Goal: Transaction & Acquisition: Purchase product/service

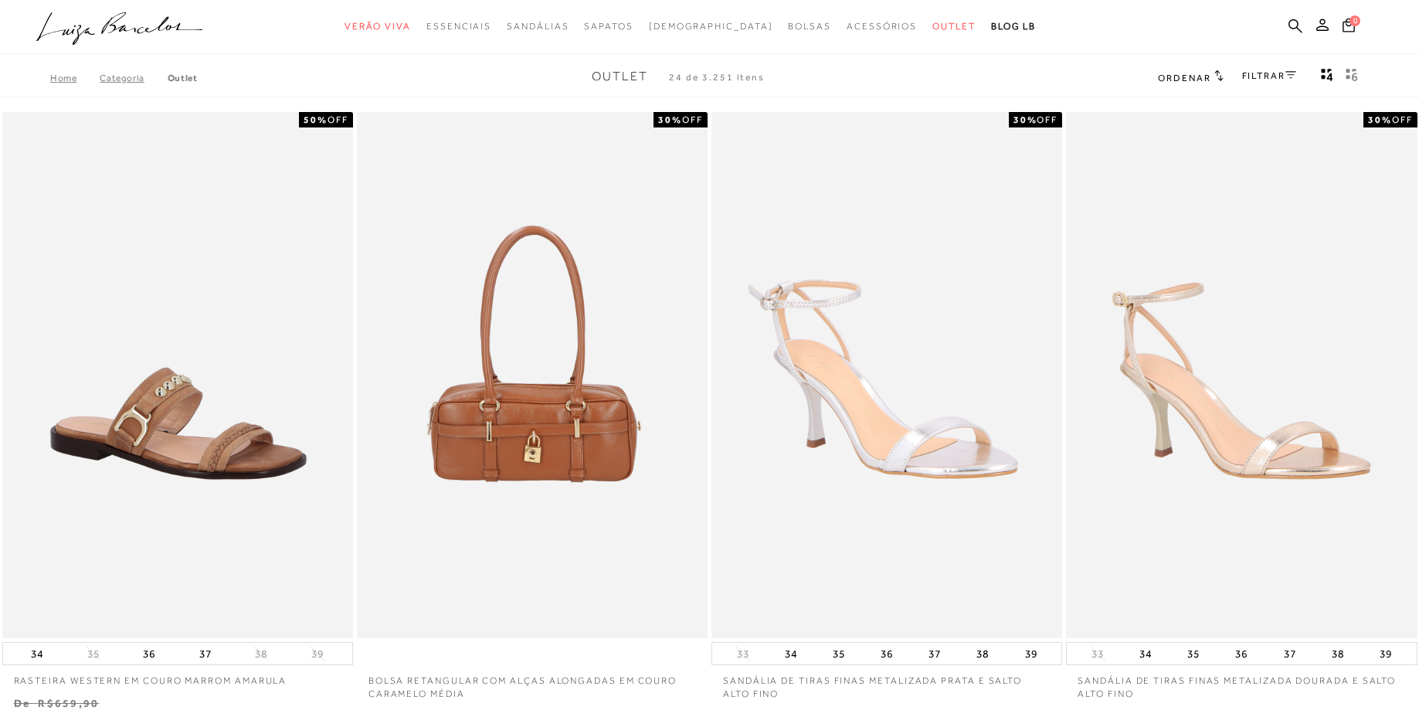
click at [1316, 67] on button "Mostrar 4 produtos por linha" at bounding box center [1327, 77] width 22 height 20
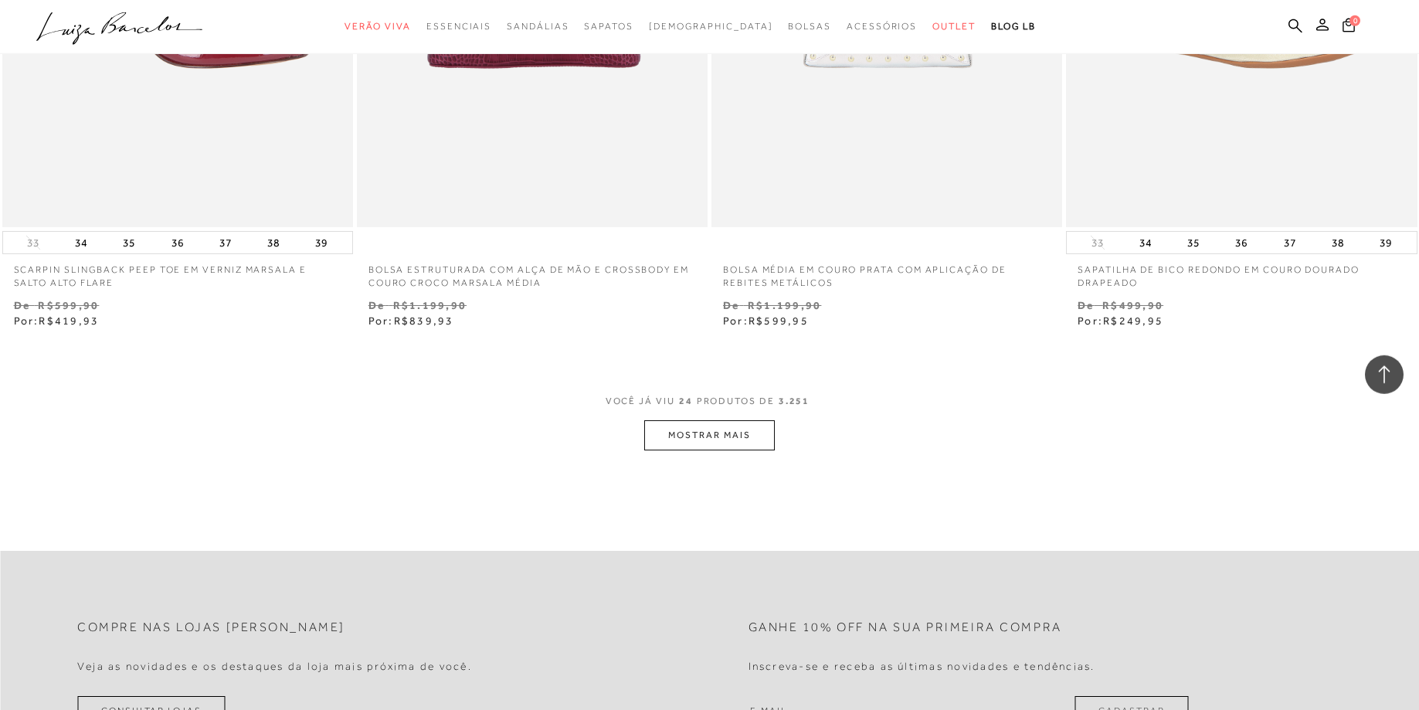
scroll to position [3744, 0]
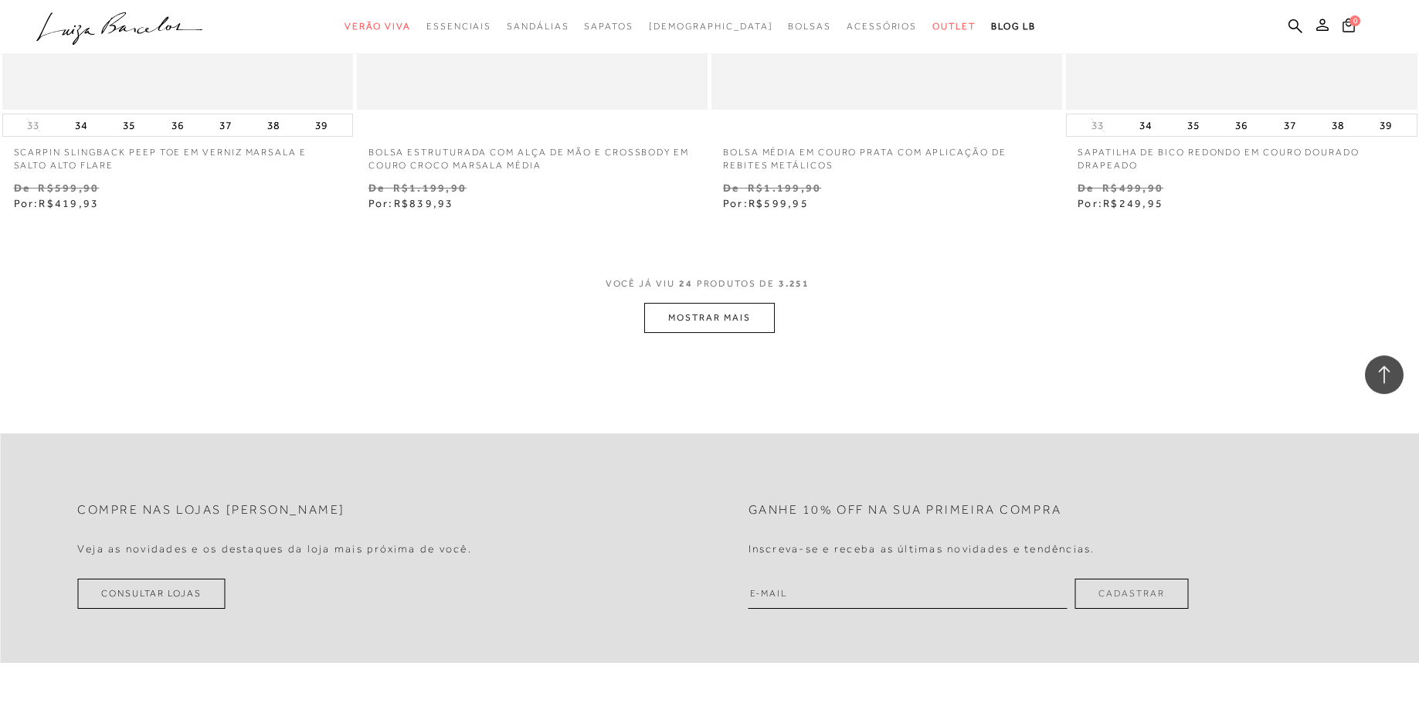
click at [741, 314] on button "MOSTRAR MAIS" at bounding box center [709, 318] width 130 height 30
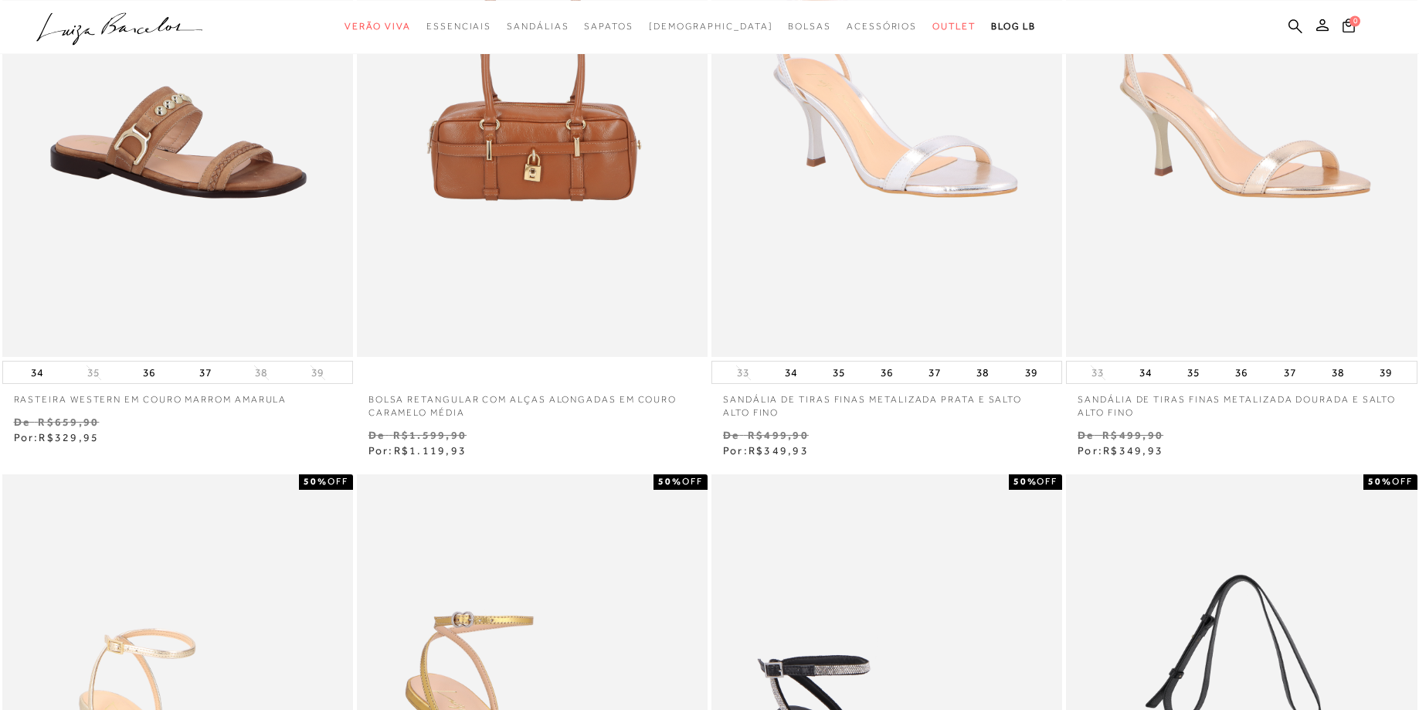
scroll to position [0, 0]
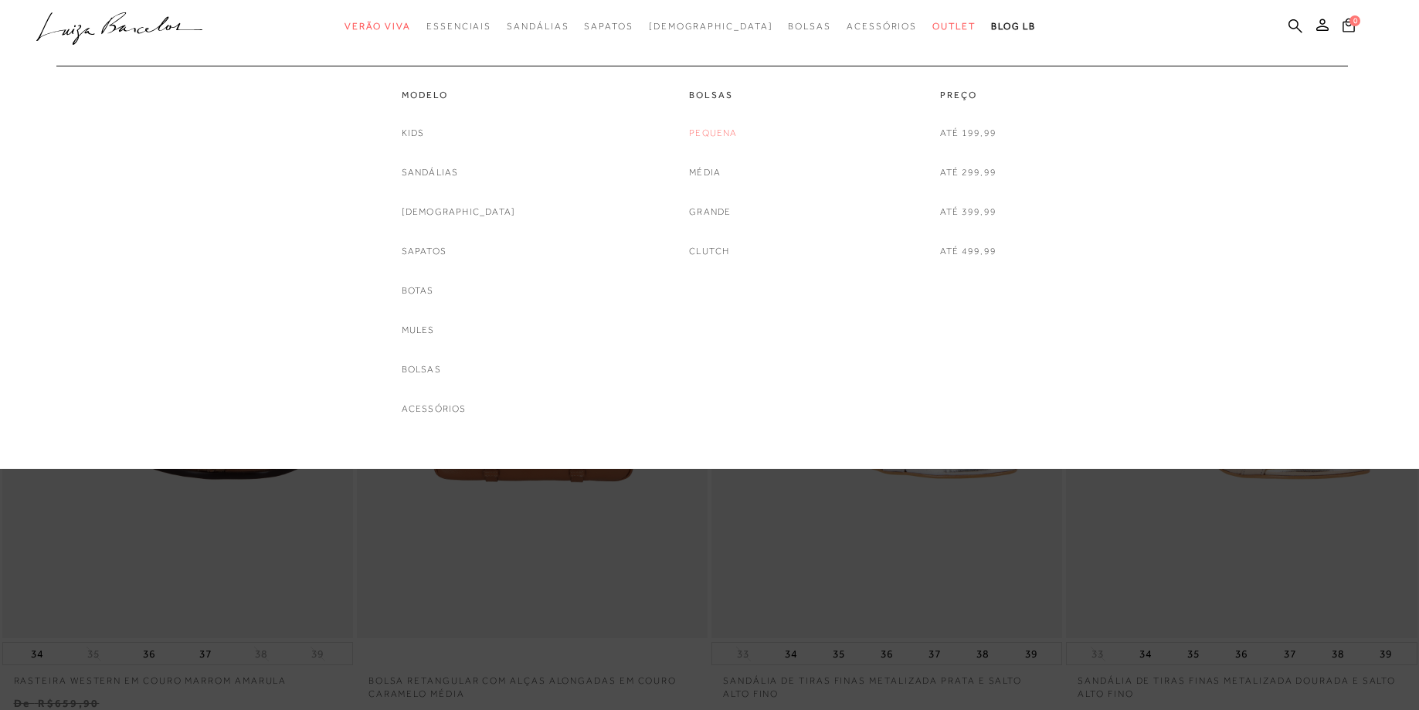
click at [701, 135] on link "Pequena" at bounding box center [713, 133] width 48 height 16
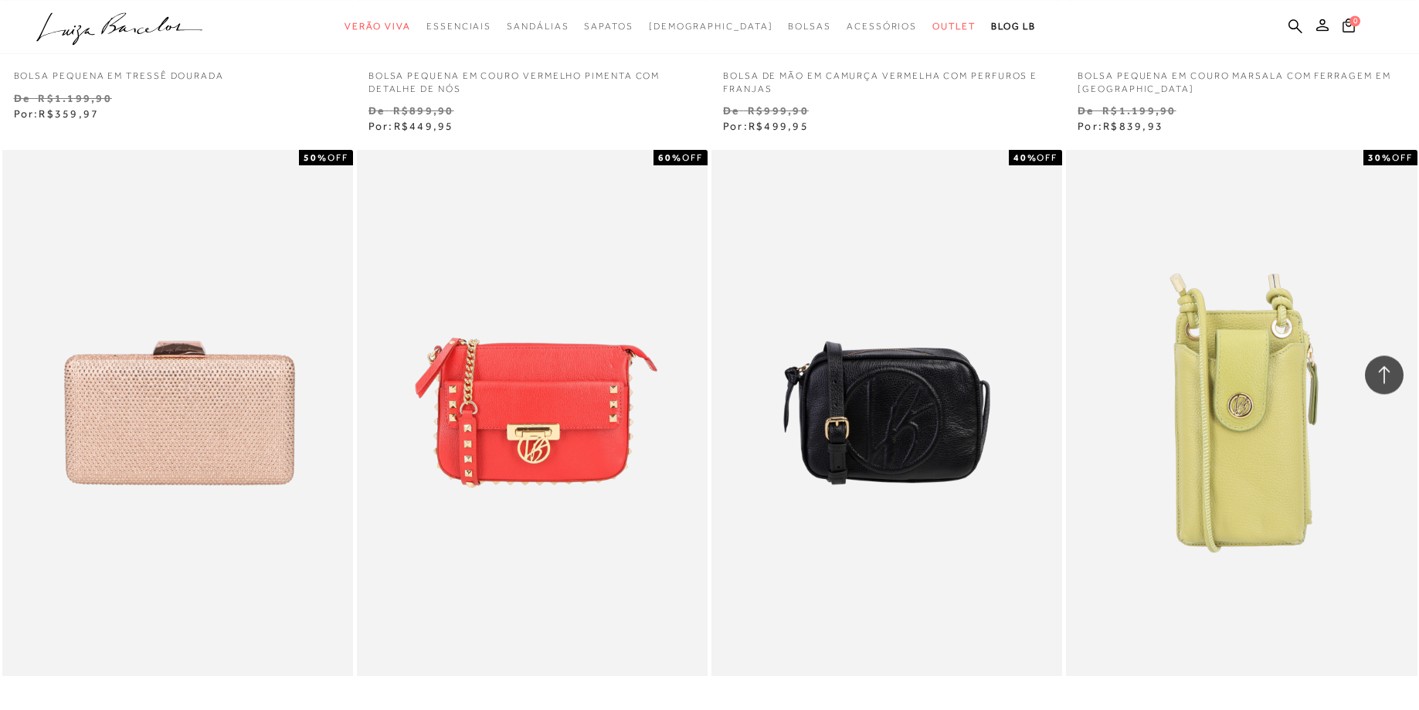
scroll to position [3329, 0]
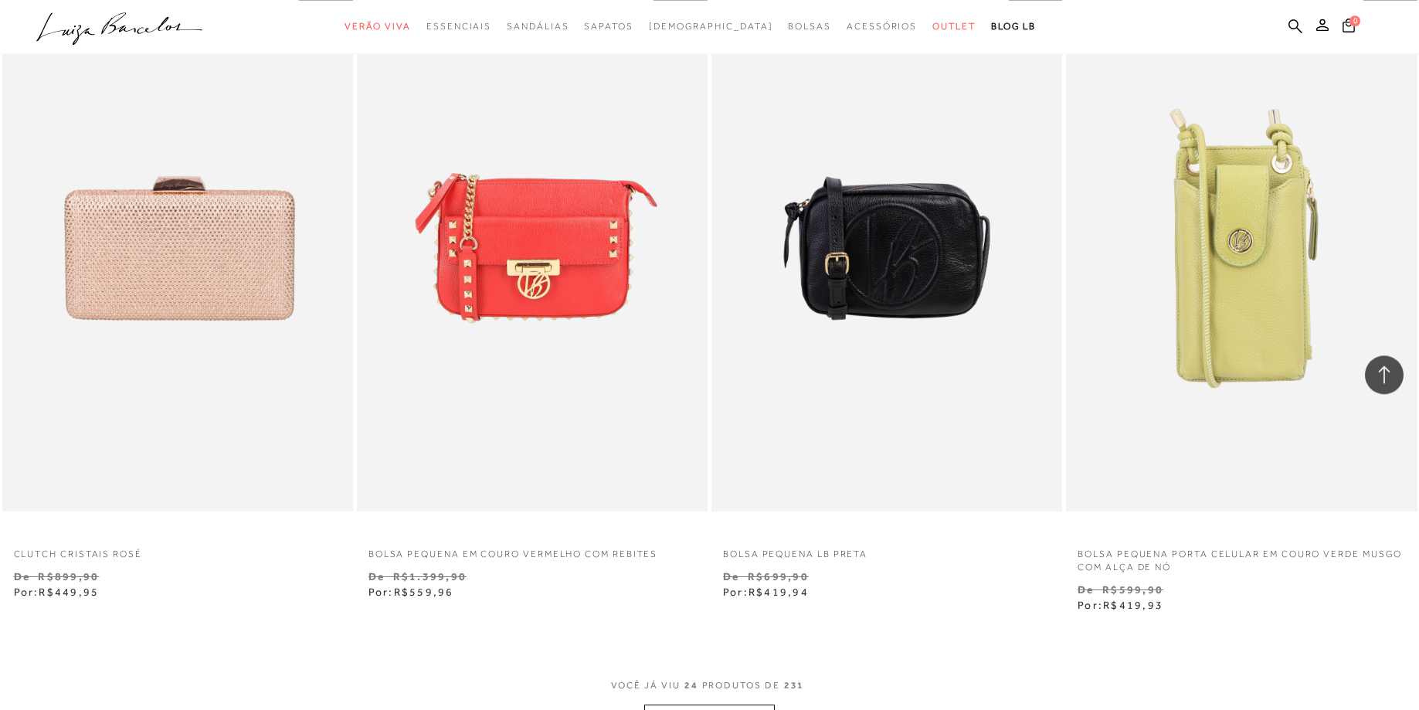
click at [711, 704] on button "MOSTRAR MAIS" at bounding box center [709, 719] width 130 height 30
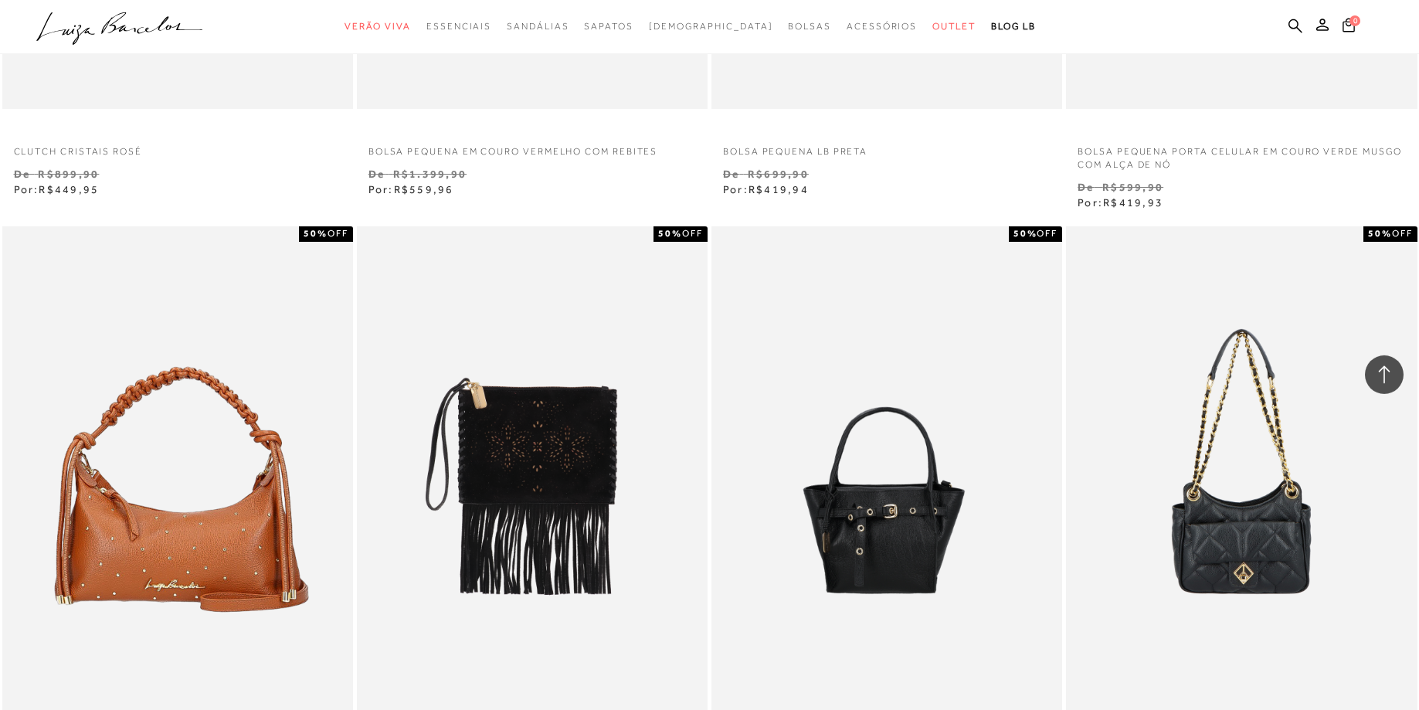
scroll to position [169, 0]
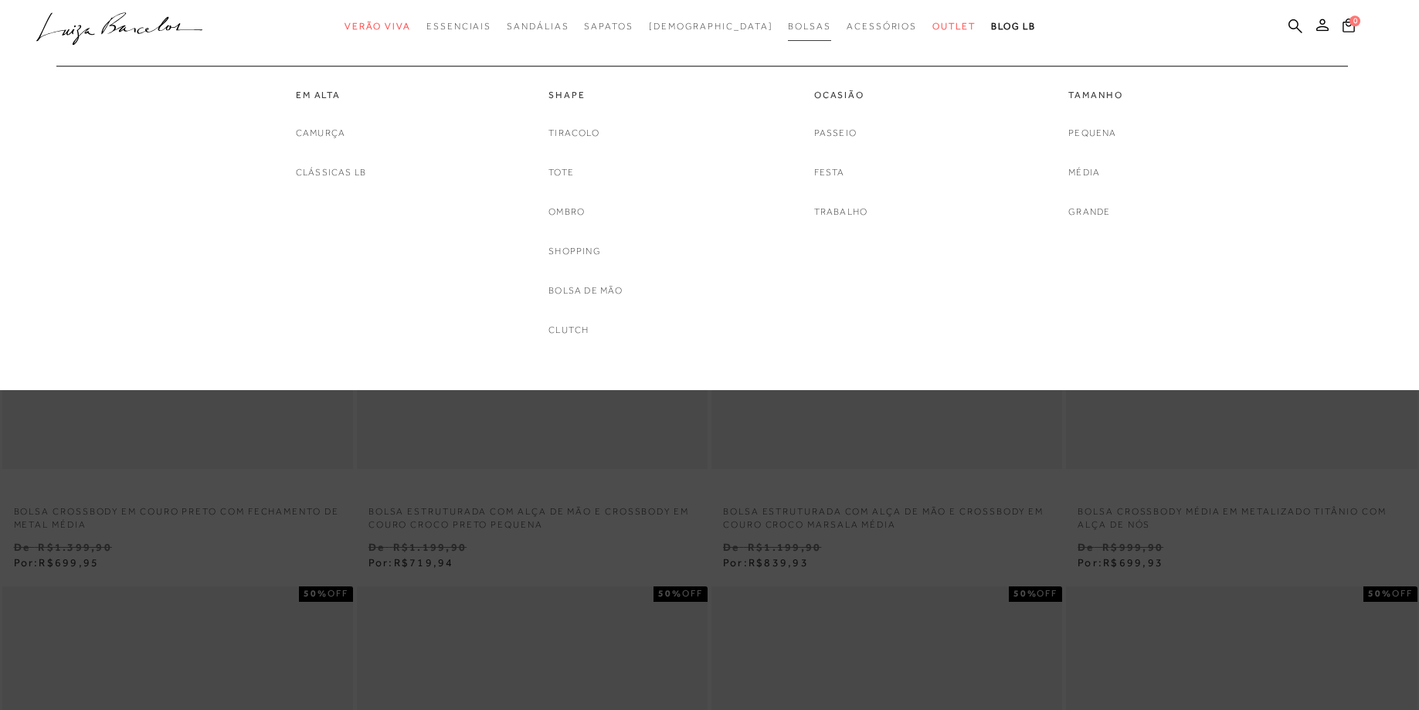
click at [788, 22] on span "Bolsas" at bounding box center [809, 26] width 43 height 11
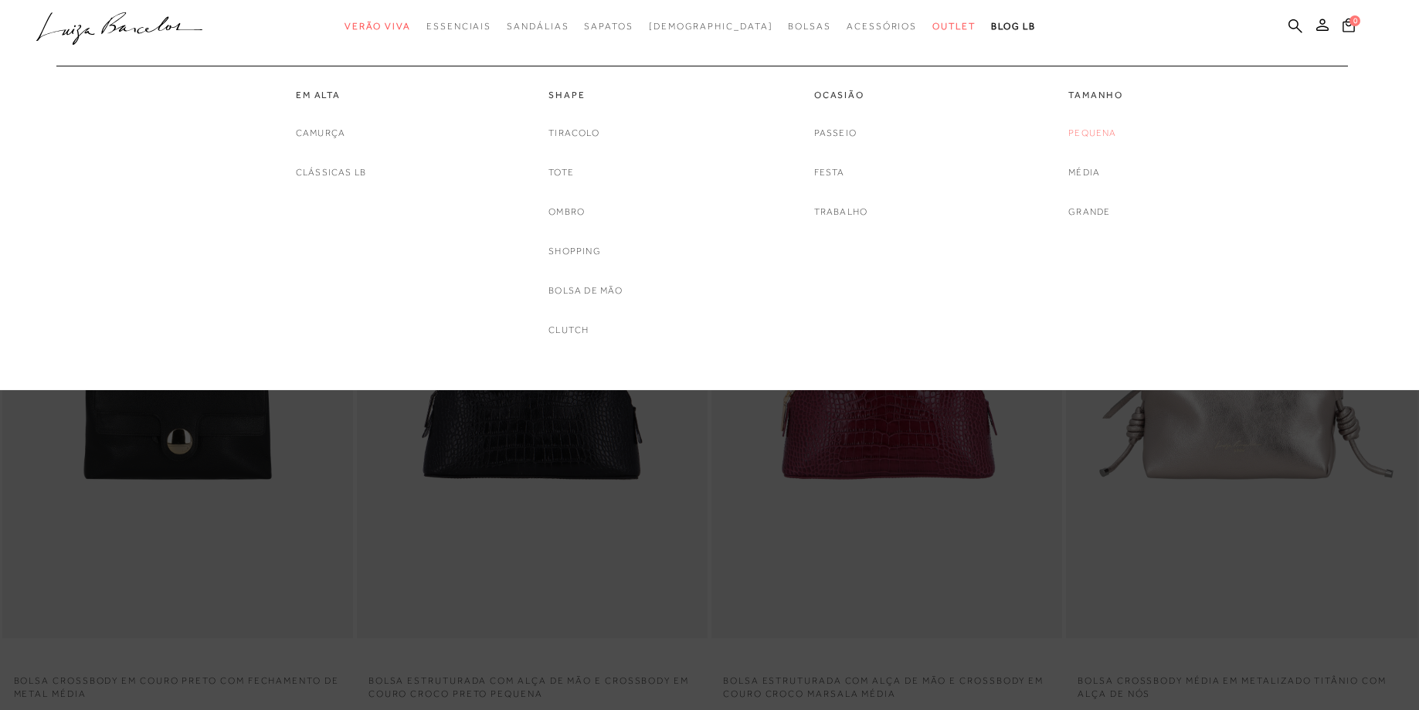
click at [1087, 131] on link "Pequena" at bounding box center [1092, 133] width 48 height 16
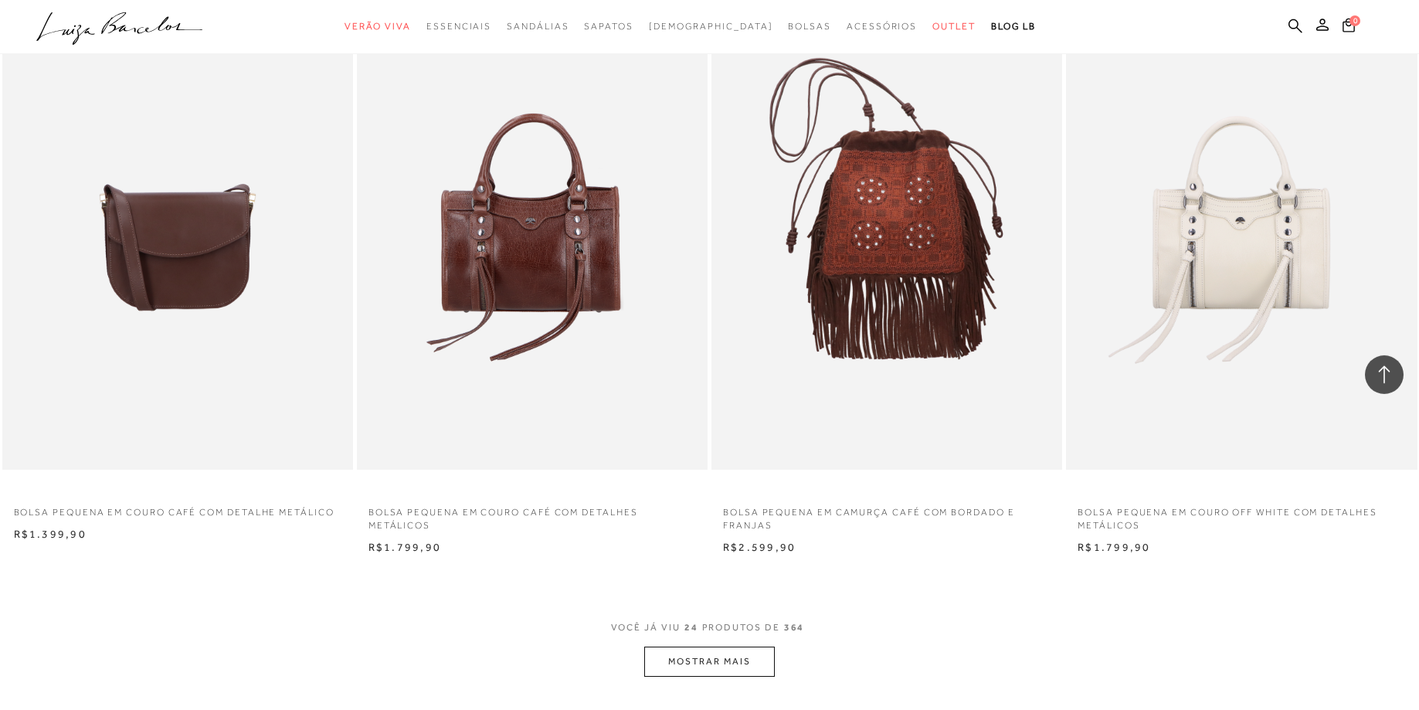
scroll to position [3449, 0]
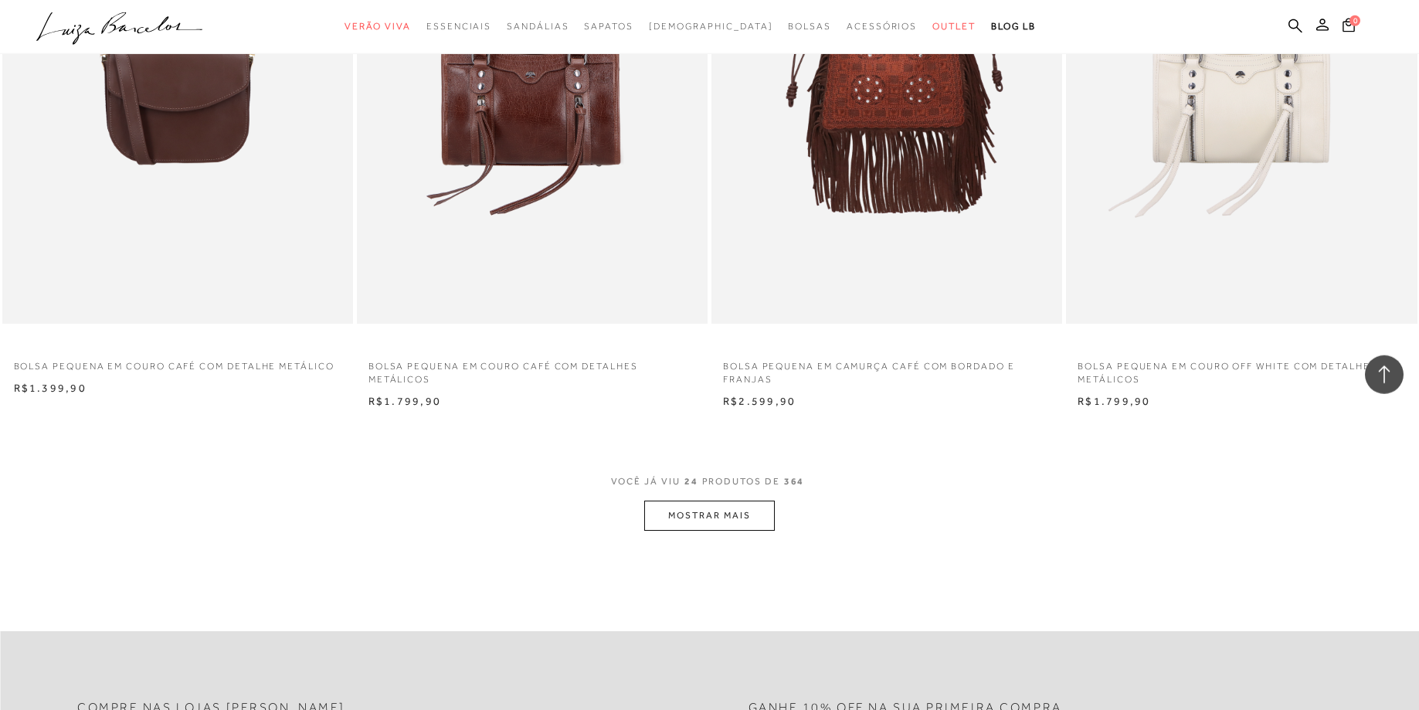
click at [731, 522] on button "MOSTRAR MAIS" at bounding box center [709, 516] width 130 height 30
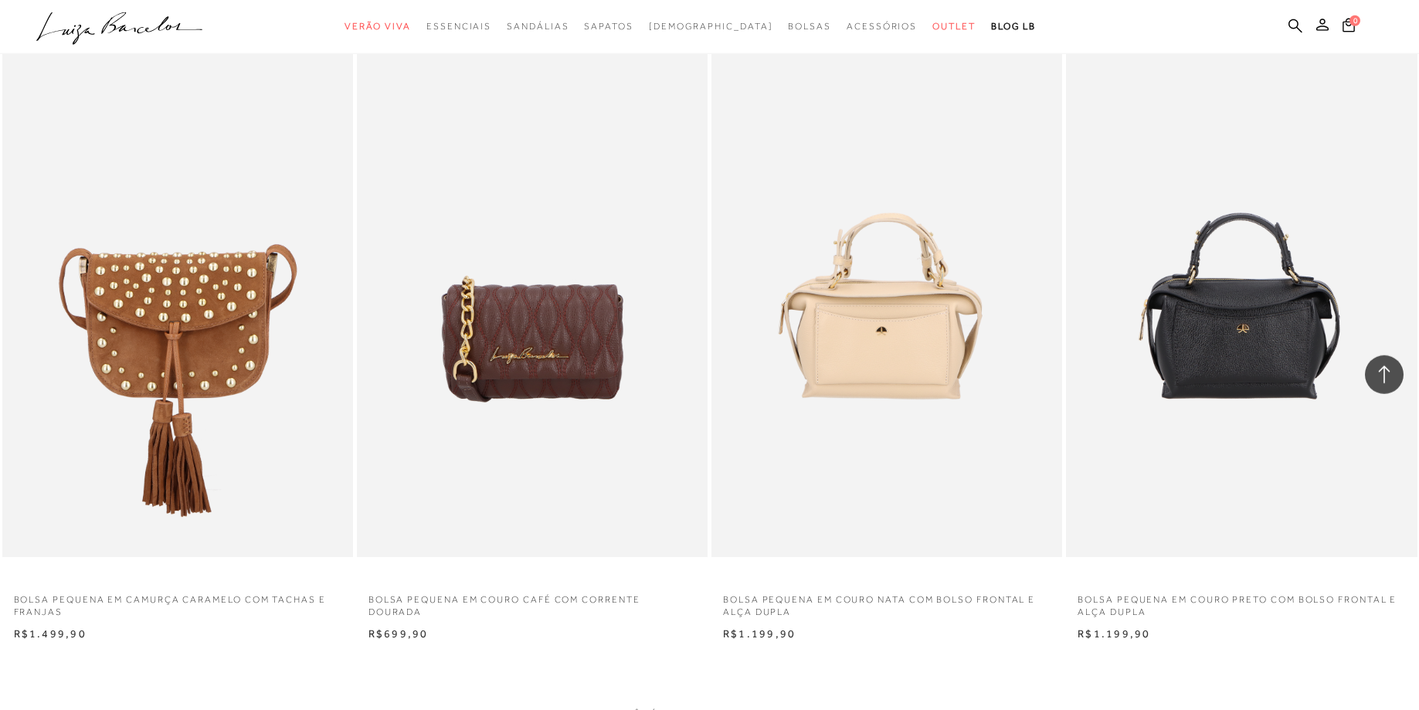
scroll to position [7460, 0]
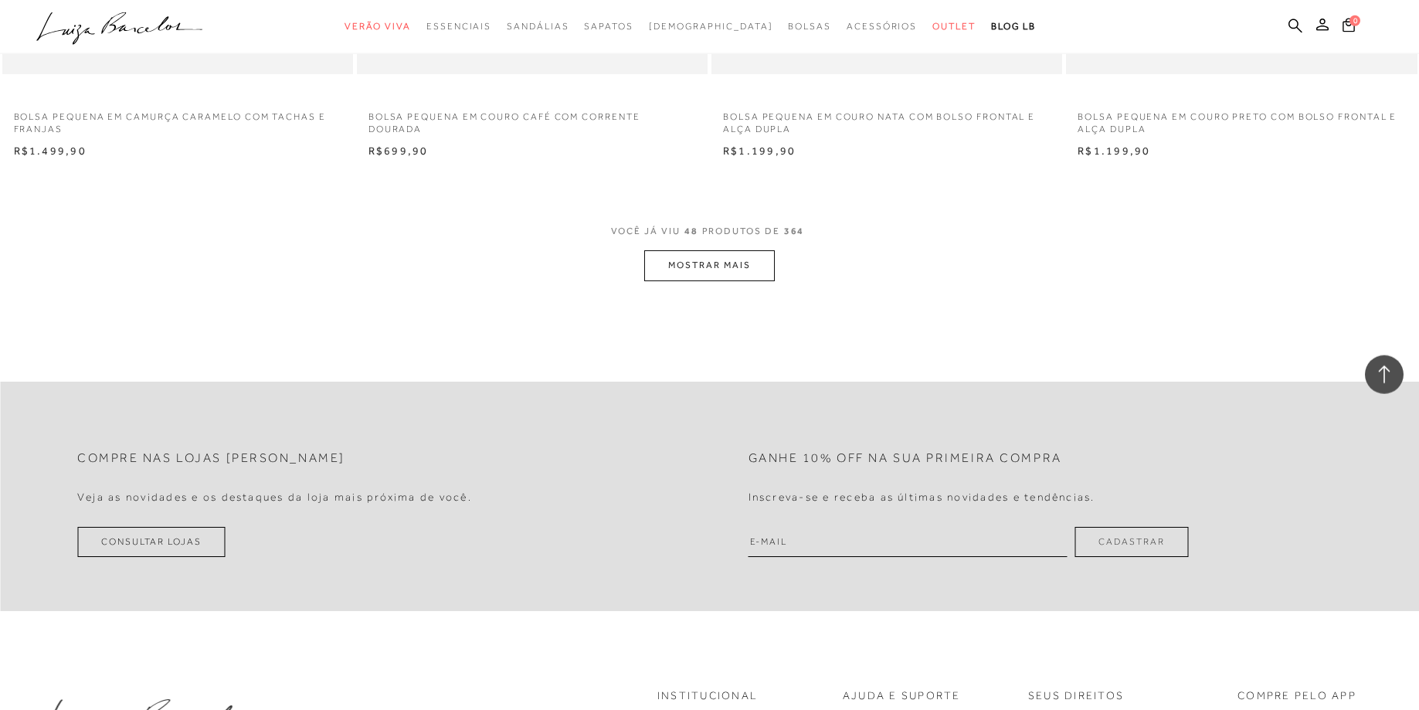
click at [684, 265] on button "MOSTRAR MAIS" at bounding box center [709, 265] width 130 height 30
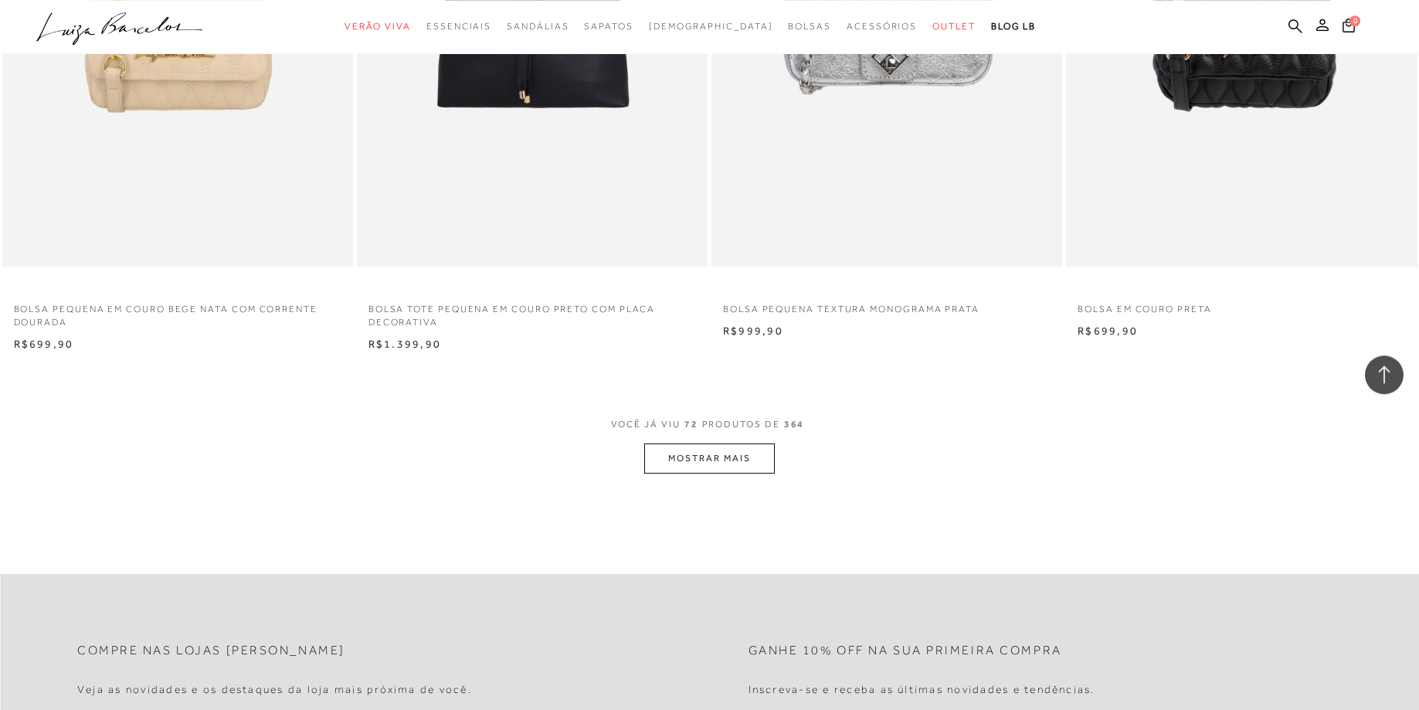
scroll to position [11083, 0]
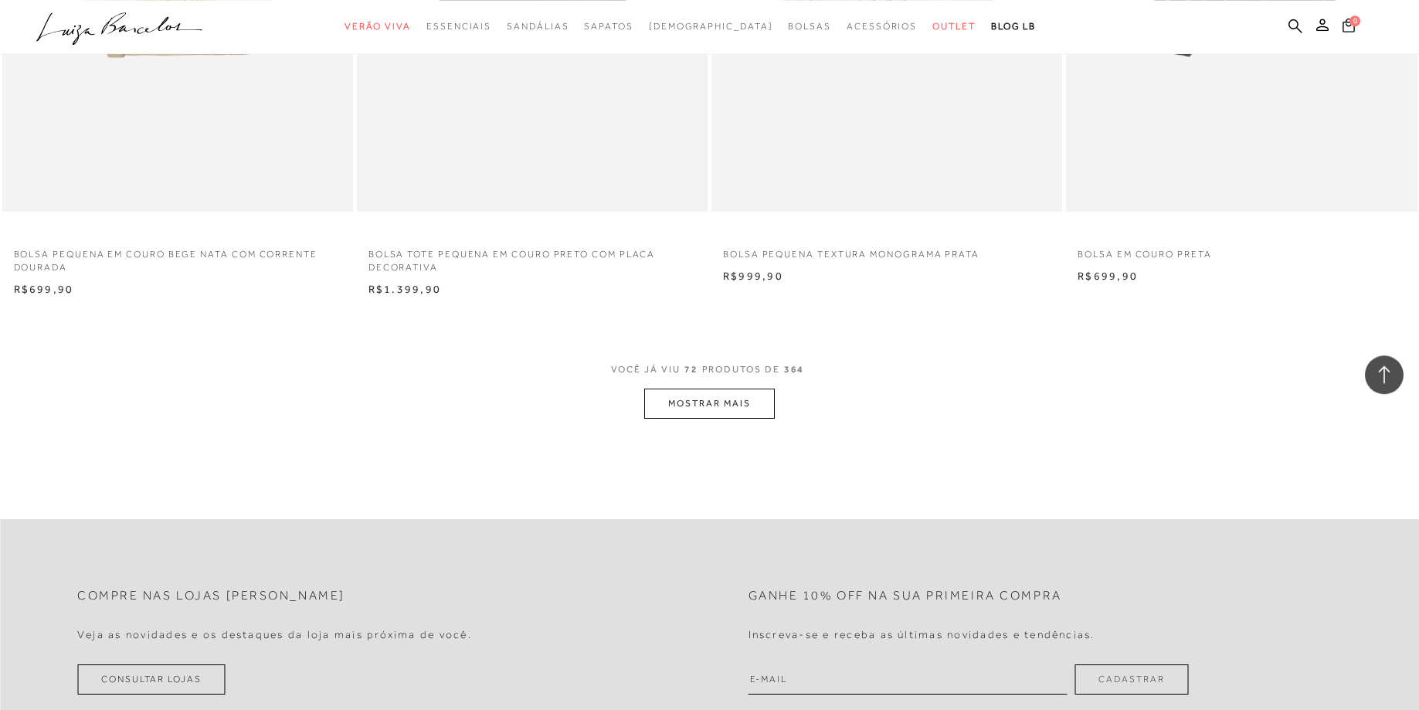
click at [725, 399] on button "MOSTRAR MAIS" at bounding box center [709, 404] width 130 height 30
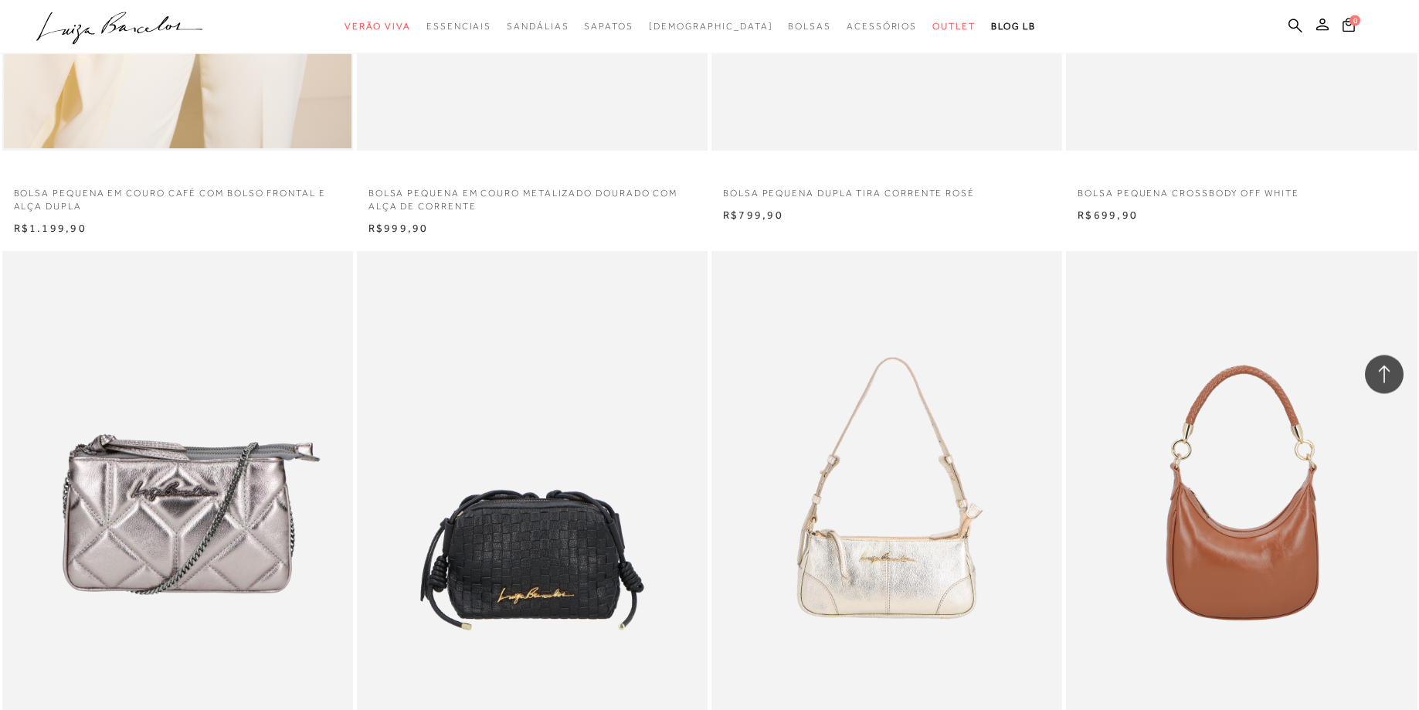
scroll to position [7920, 0]
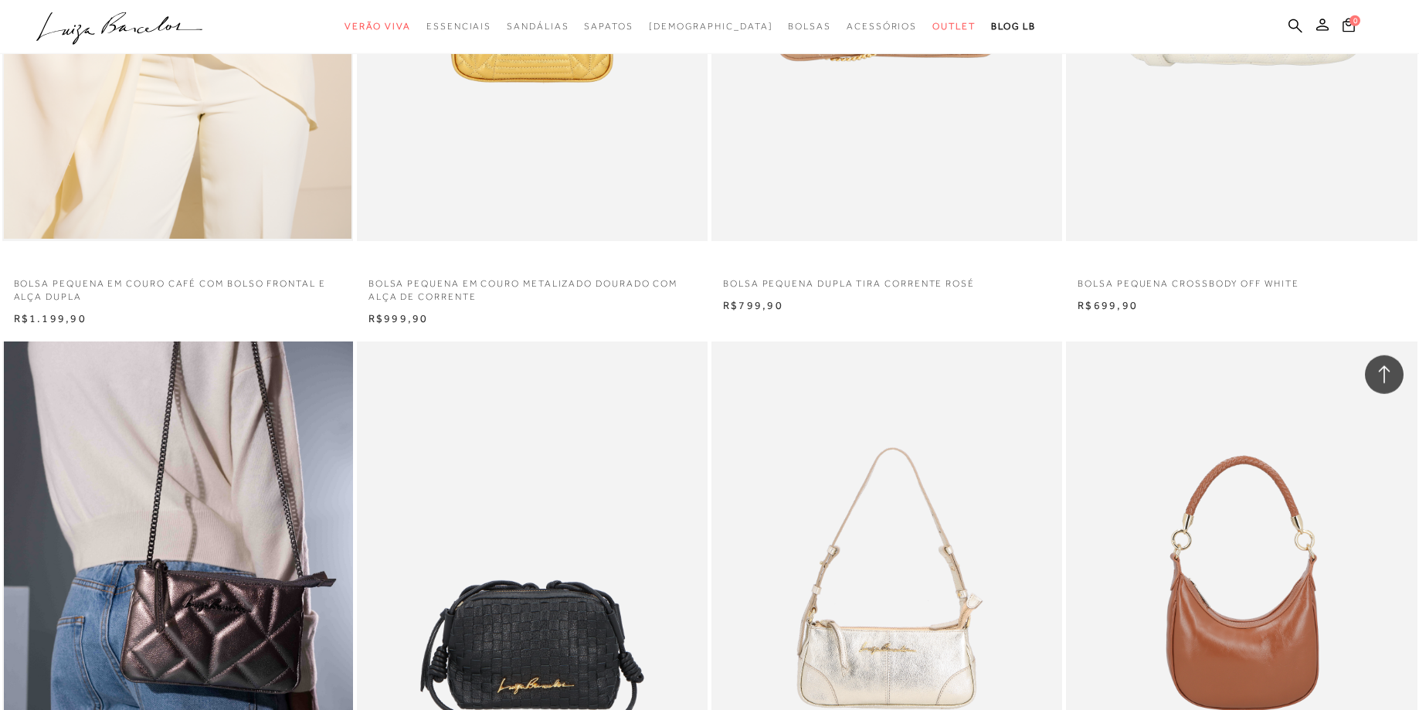
click at [171, 590] on img at bounding box center [178, 604] width 349 height 526
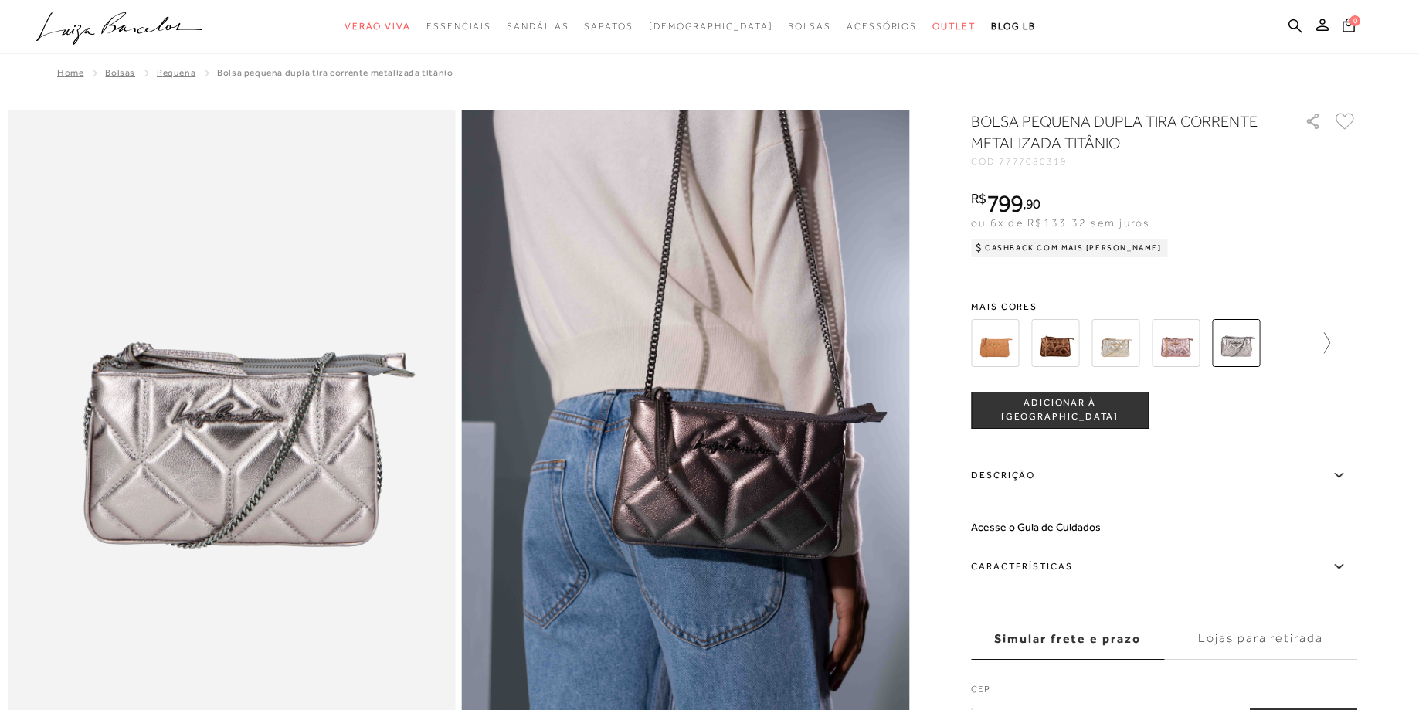
click at [1330, 340] on icon at bounding box center [1319, 343] width 22 height 22
click at [1084, 345] on img at bounding box center [1082, 343] width 48 height 48
